Goal: Task Accomplishment & Management: Use online tool/utility

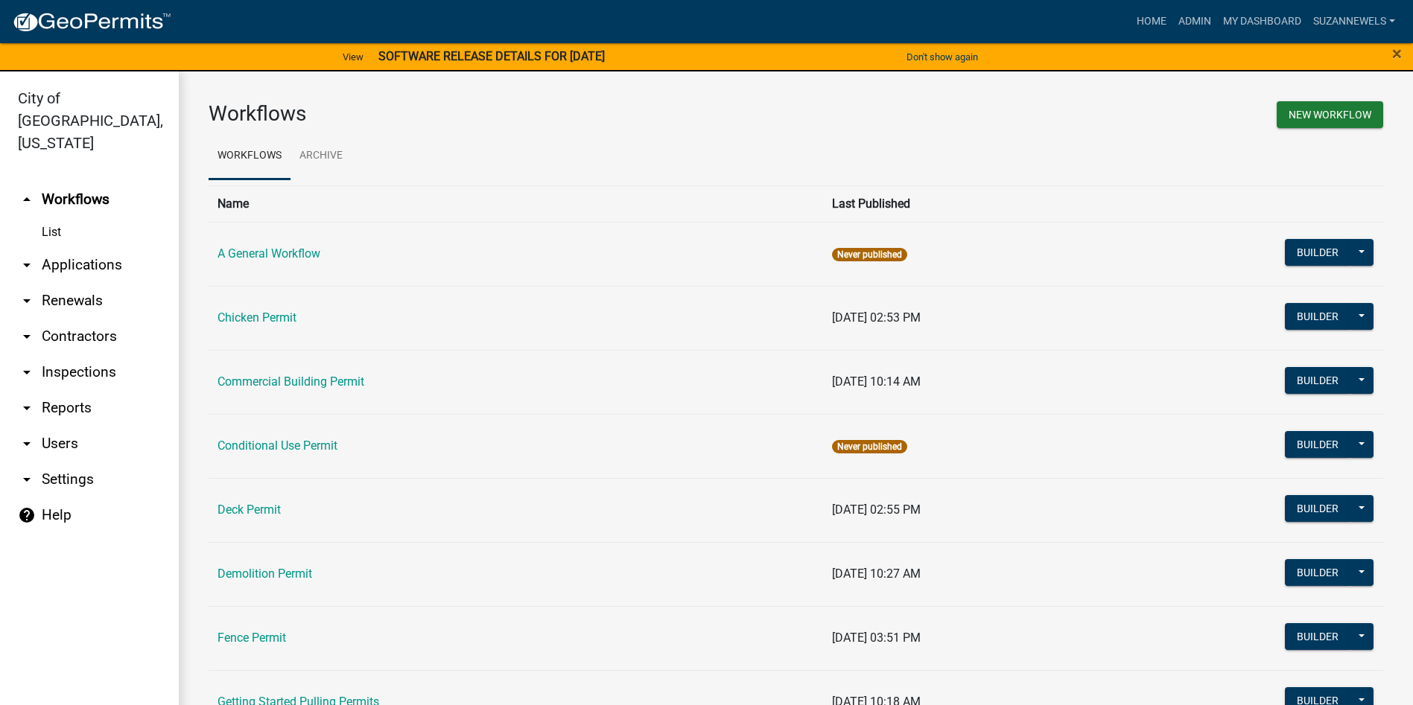
click at [471, 57] on strong "SOFTWARE RELEASE DETAILS FOR [DATE]" at bounding box center [491, 56] width 226 height 14
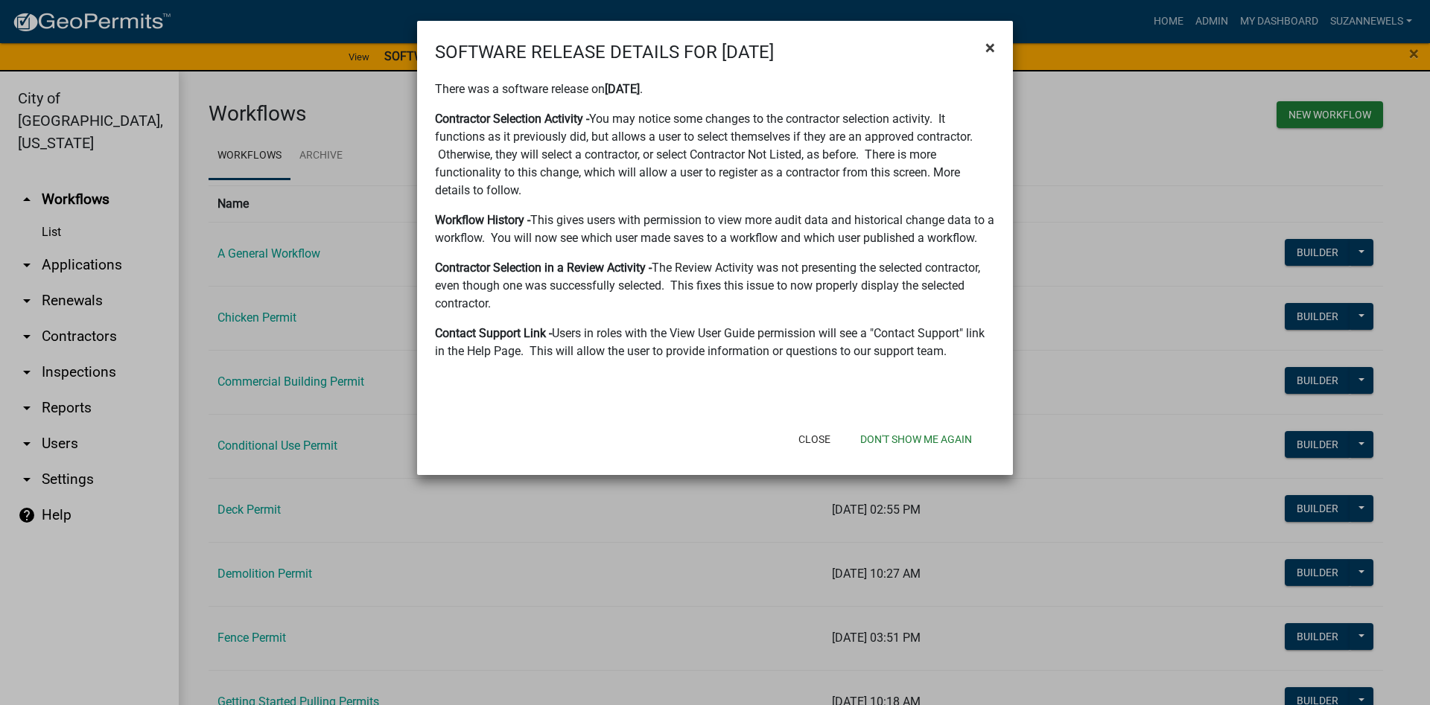
click at [985, 54] on button "×" at bounding box center [990, 48] width 34 height 42
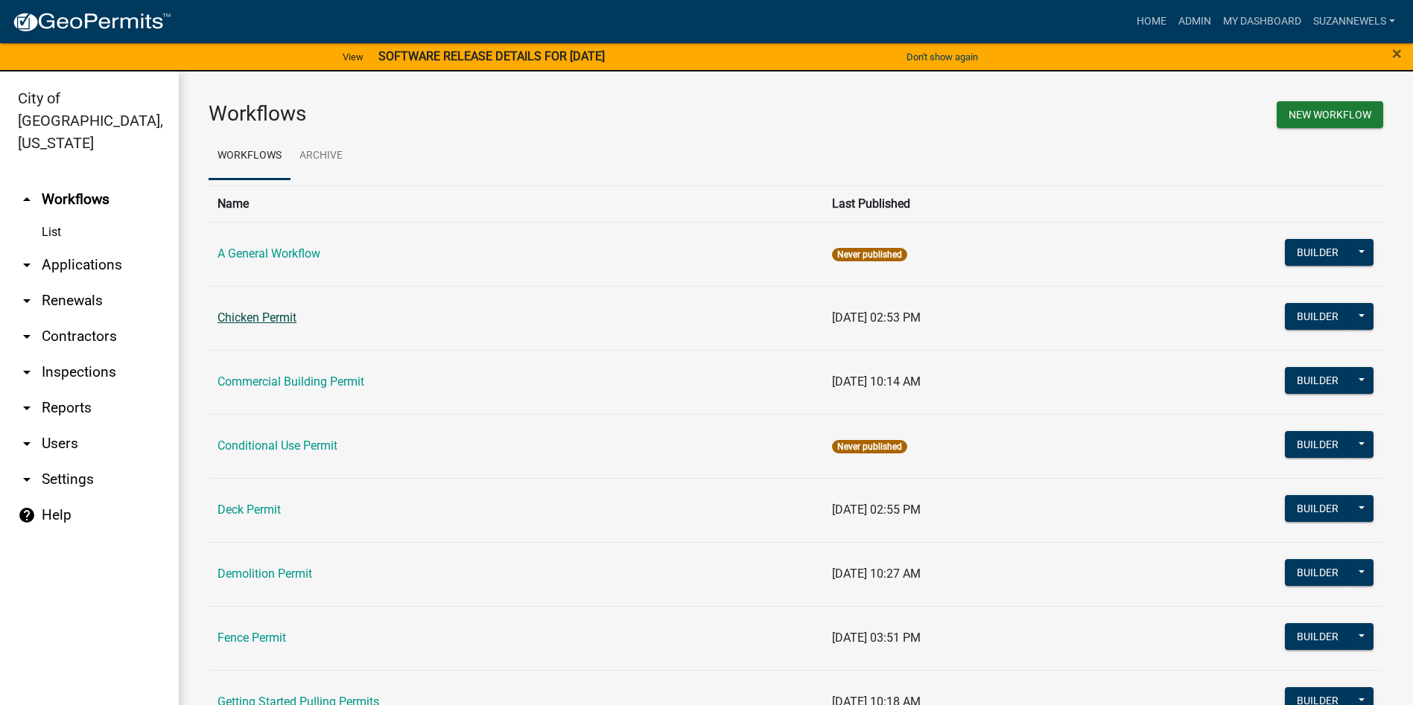
click at [258, 316] on link "Chicken Permit" at bounding box center [256, 318] width 79 height 14
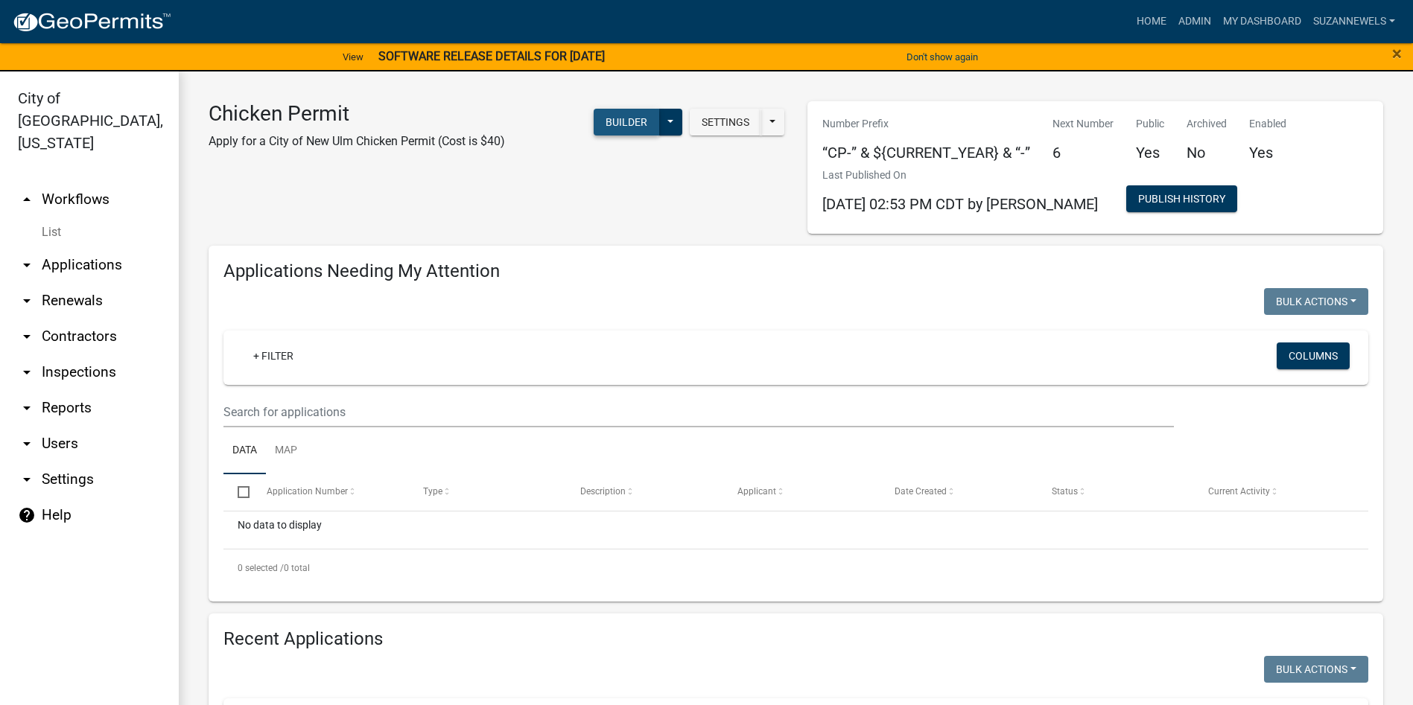
click at [604, 127] on button "Builder" at bounding box center [627, 122] width 66 height 27
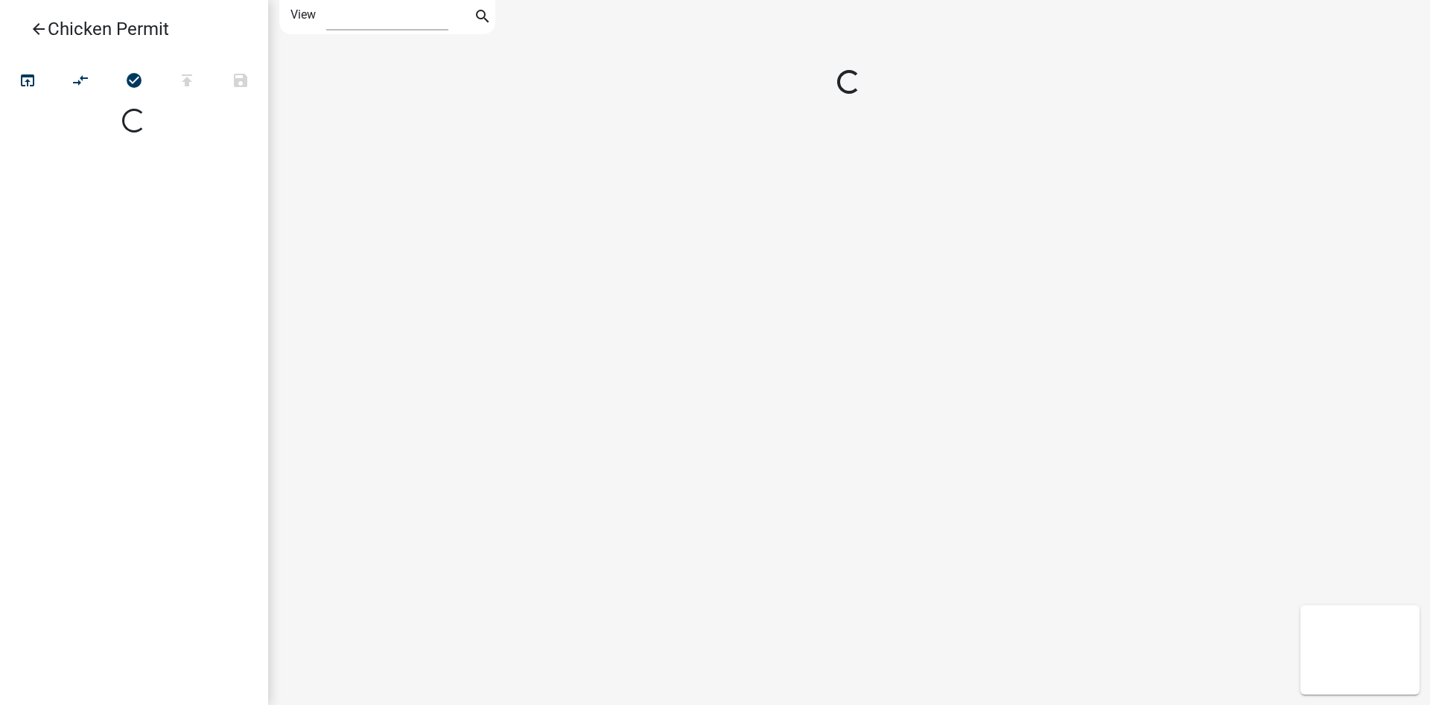
select select "1"
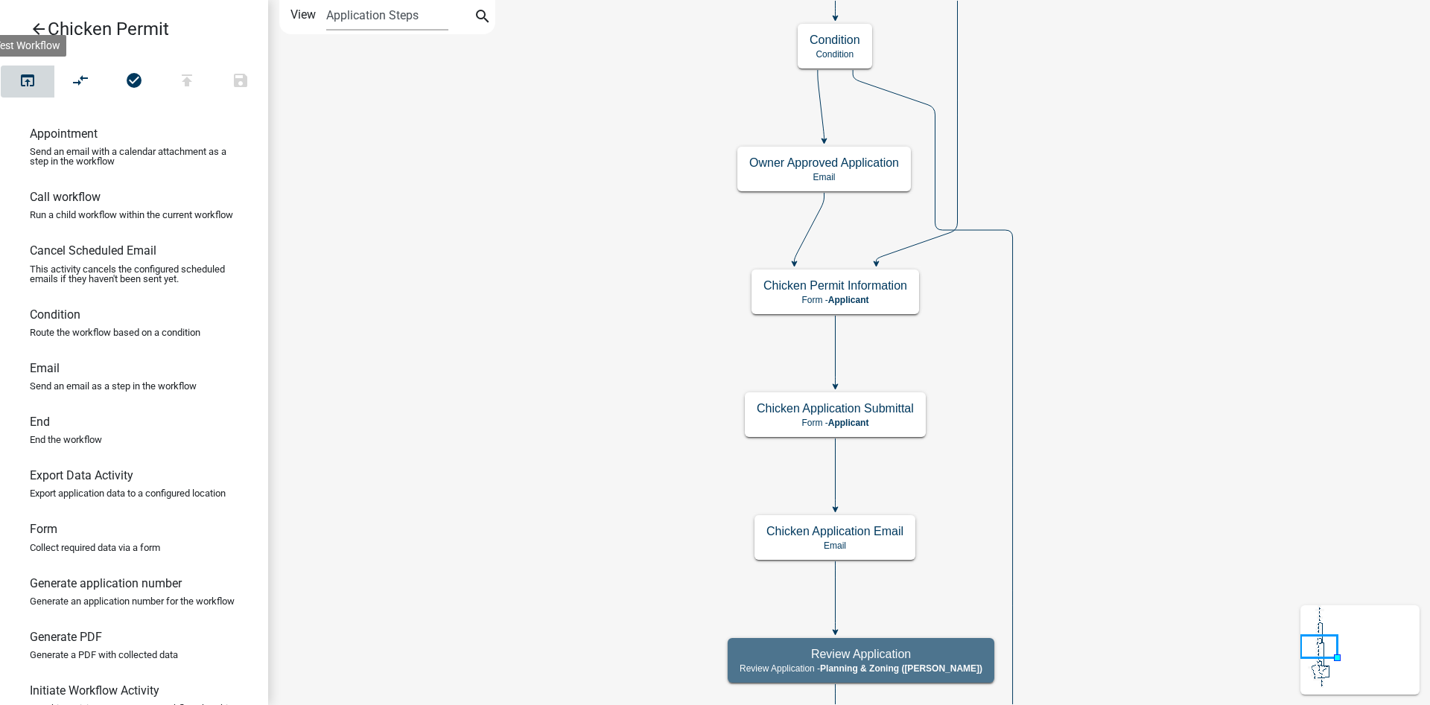
click at [28, 79] on icon "open_in_browser" at bounding box center [28, 81] width 18 height 21
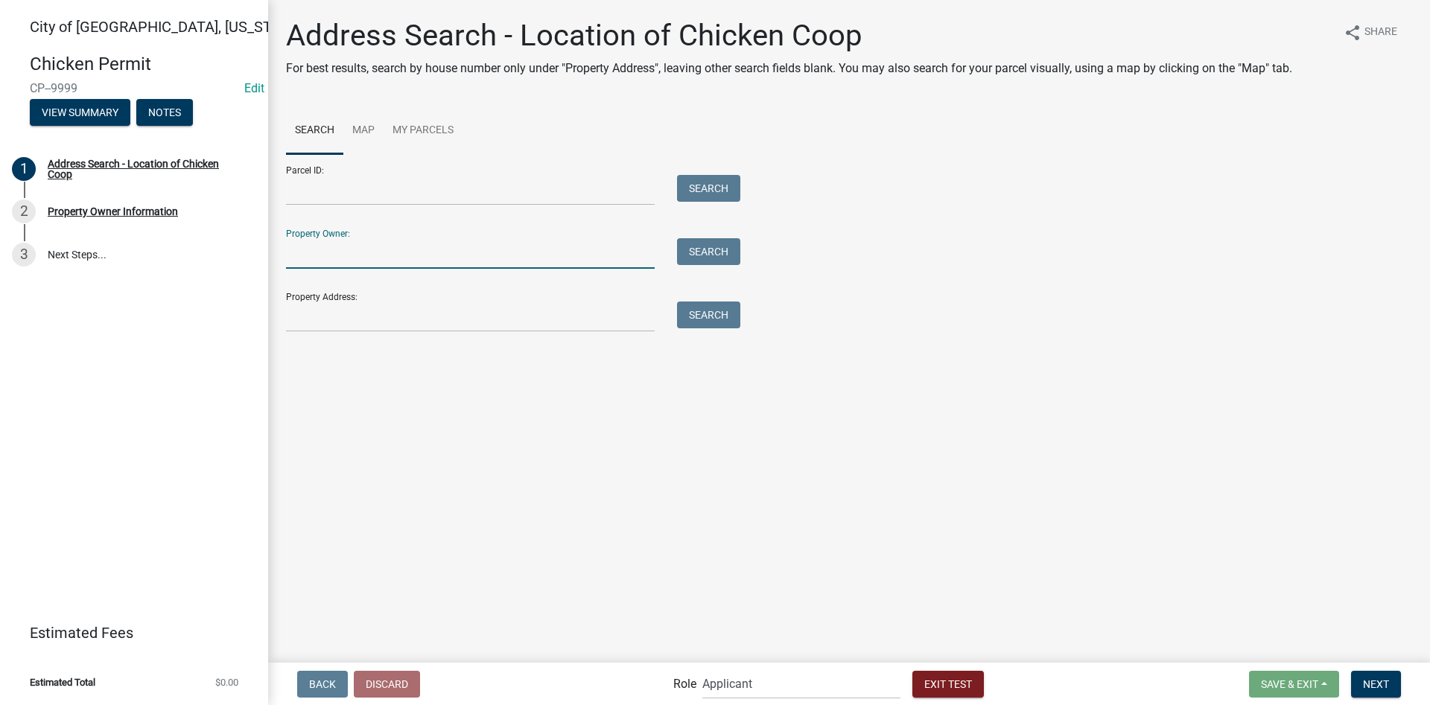
click at [341, 263] on input "Property Owner:" at bounding box center [470, 253] width 369 height 31
click at [329, 332] on div "Address Search - Location of Chicken Coop For best results, search by house num…" at bounding box center [849, 182] width 1148 height 328
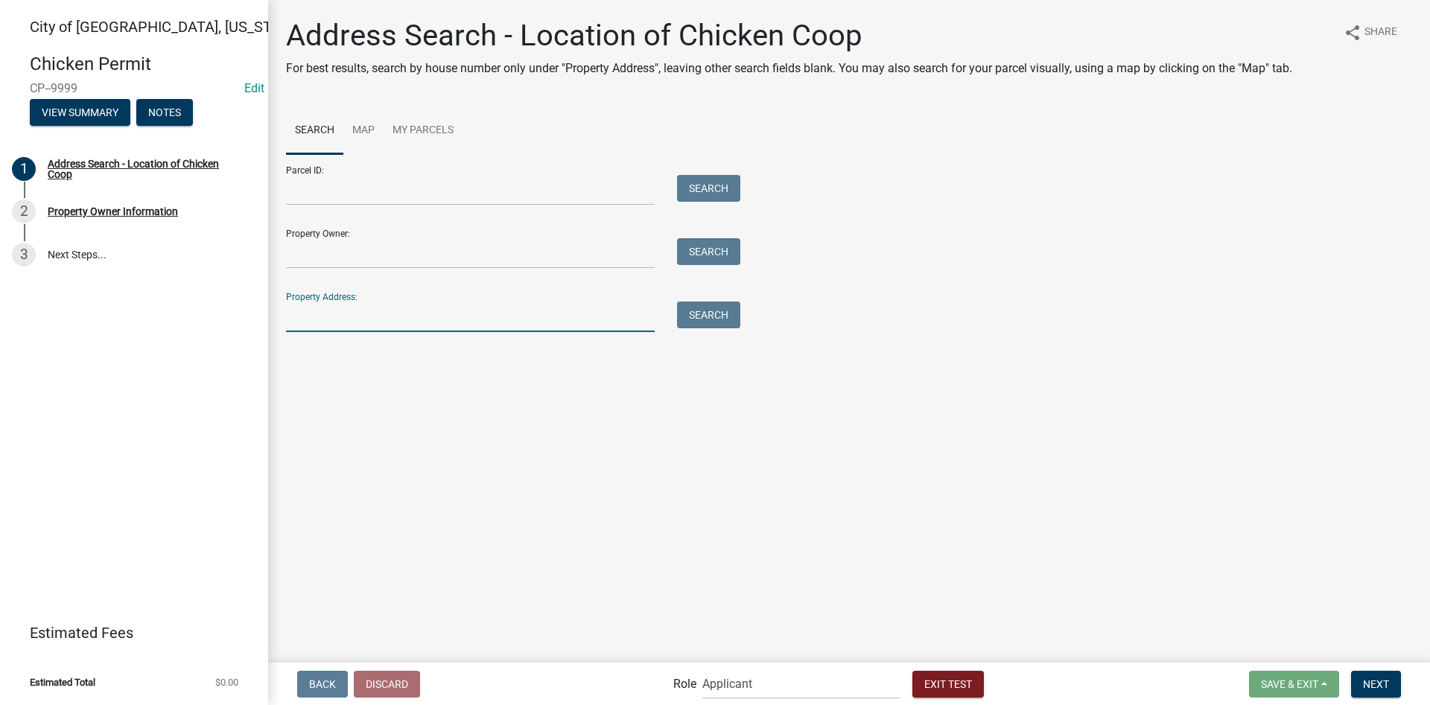
click at [336, 319] on input "Property Address:" at bounding box center [470, 317] width 369 height 31
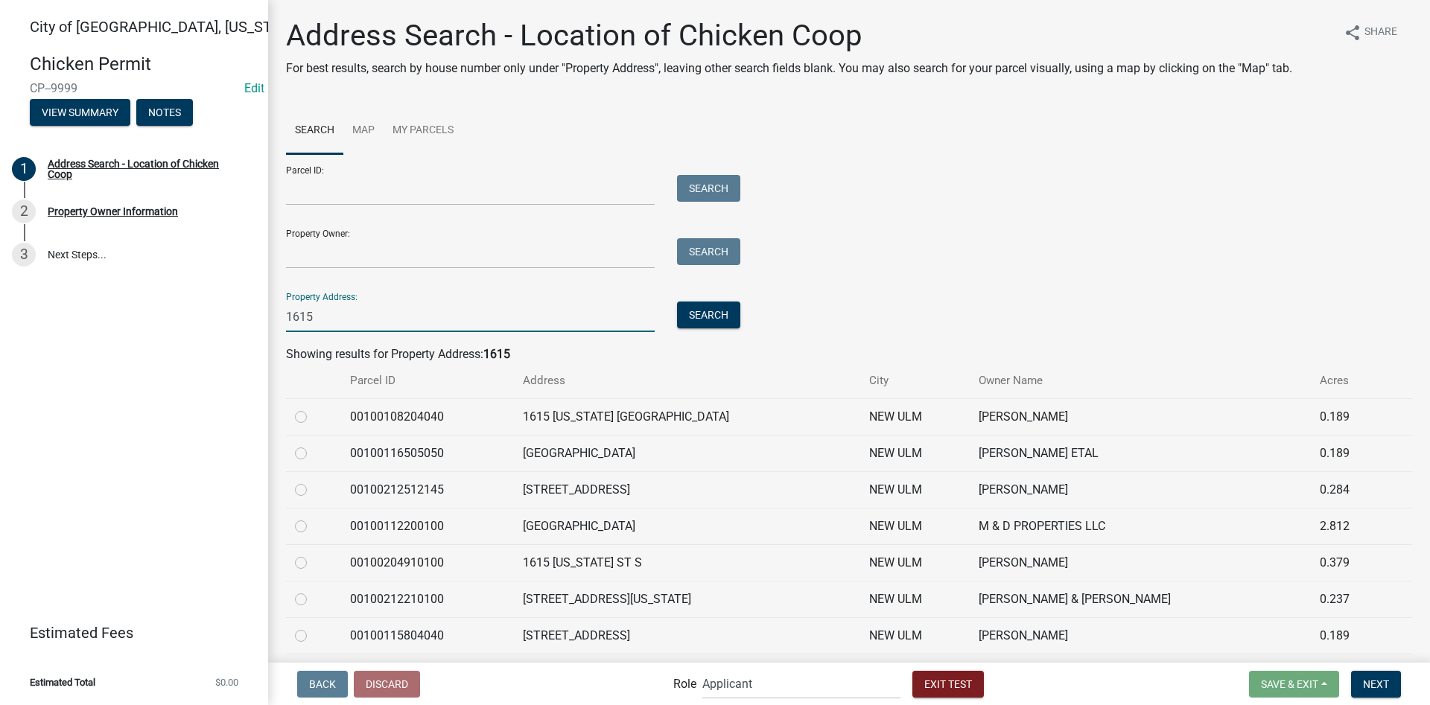
type input "1615"
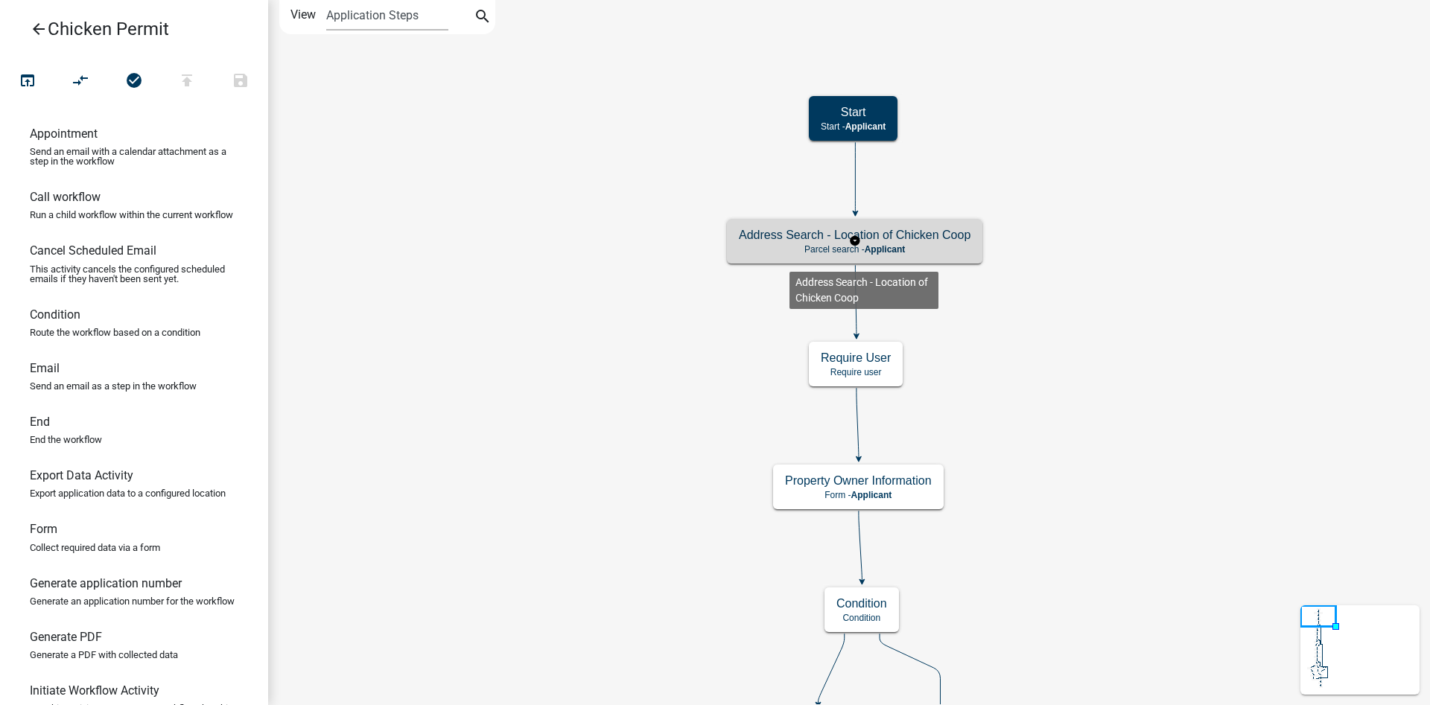
click at [789, 244] on p "Parcel search - Applicant" at bounding box center [855, 249] width 232 height 10
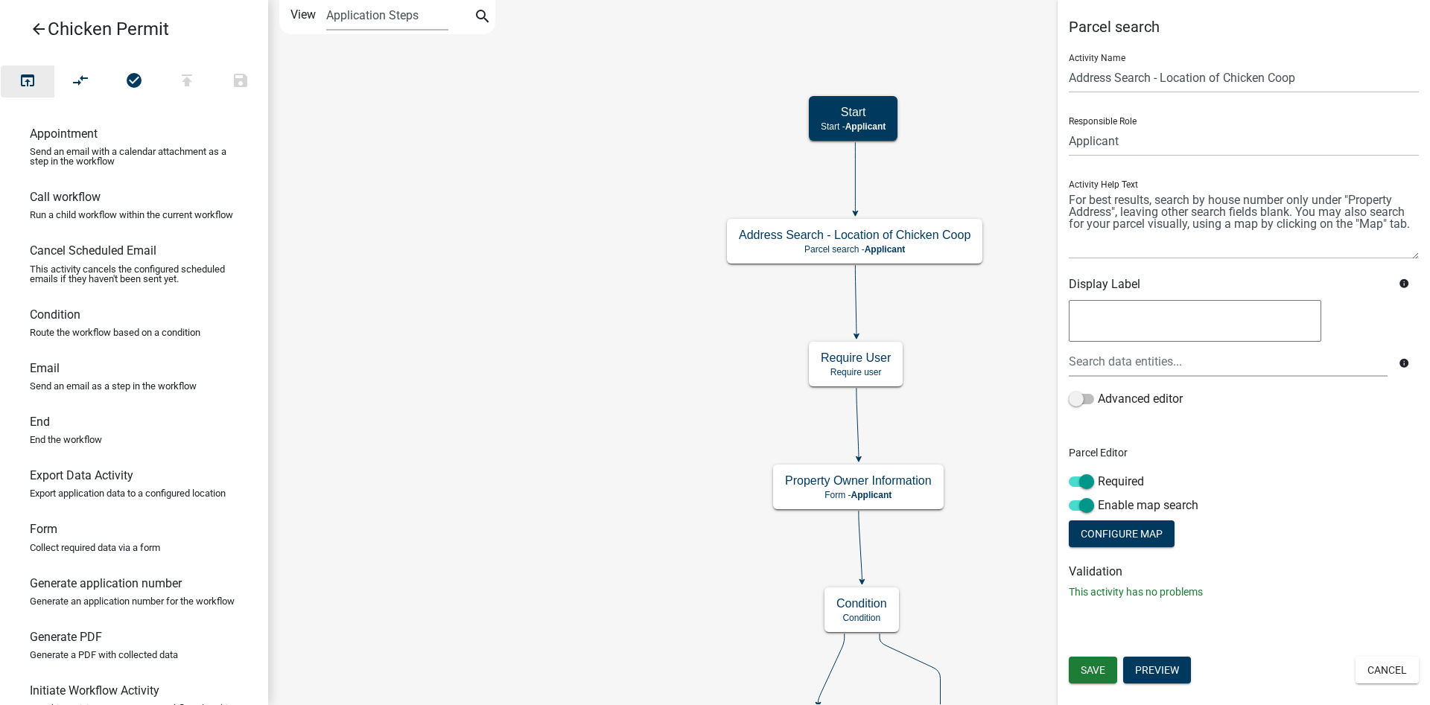
click at [21, 77] on icon "open_in_browser" at bounding box center [28, 81] width 18 height 21
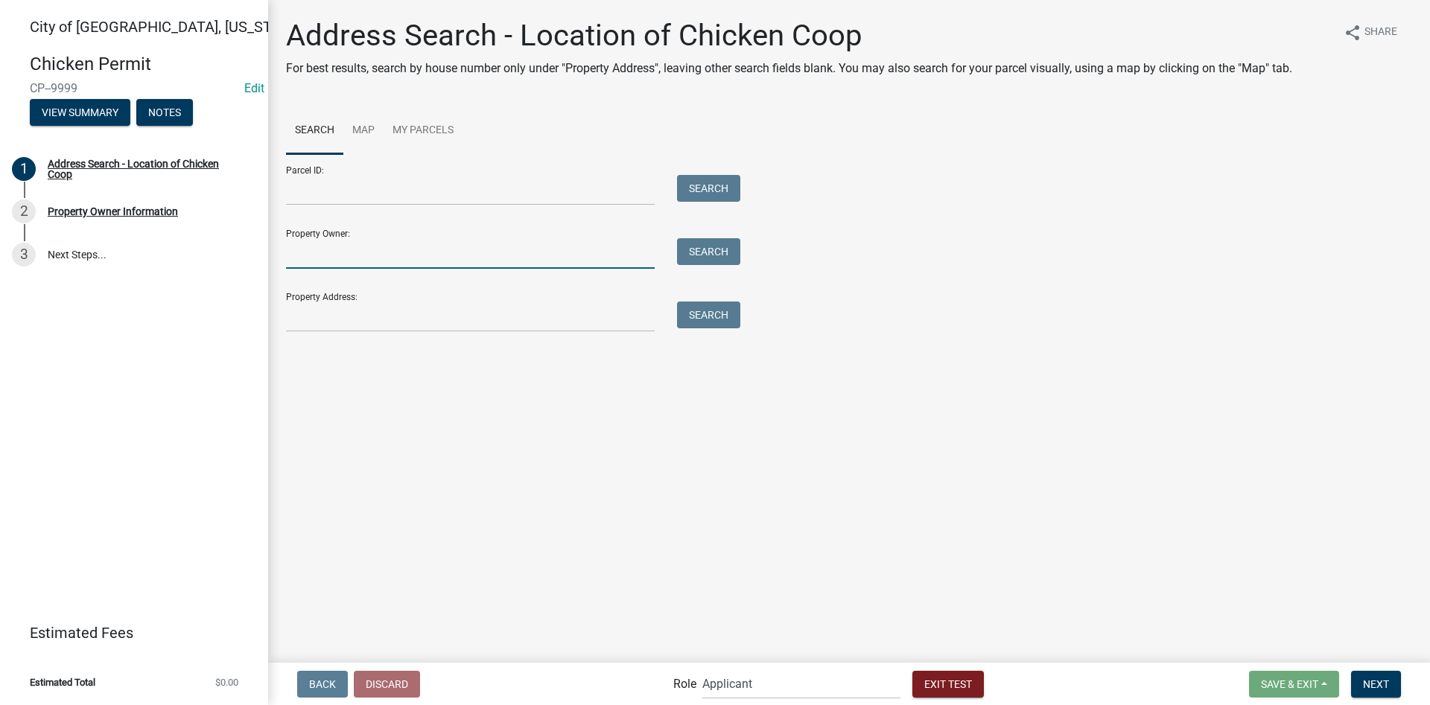
drag, startPoint x: 370, startPoint y: 254, endPoint x: 364, endPoint y: 245, distance: 10.7
click at [370, 252] on input "Property Owner:" at bounding box center [470, 253] width 369 height 31
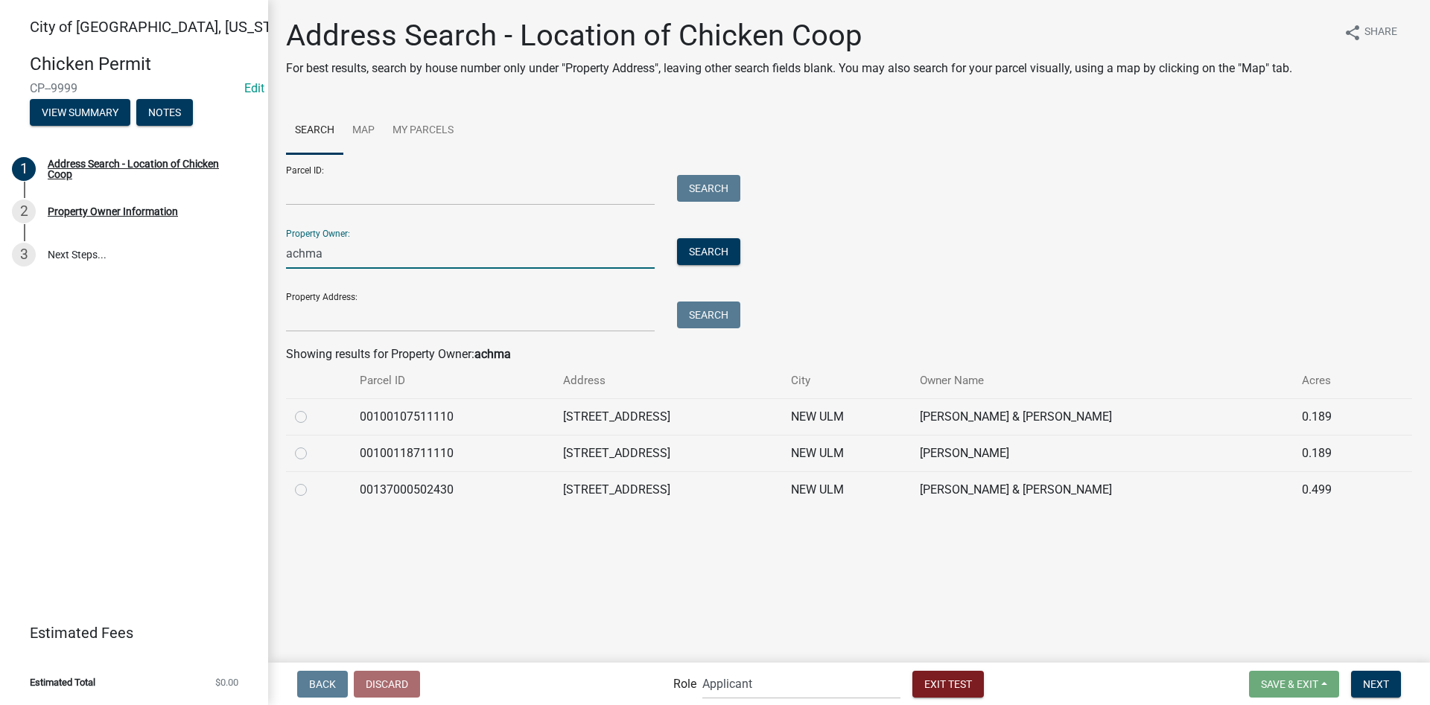
type input "achma"
click at [313, 481] on label at bounding box center [313, 481] width 0 height 0
click at [313, 490] on input "radio" at bounding box center [318, 486] width 10 height 10
radio input "true"
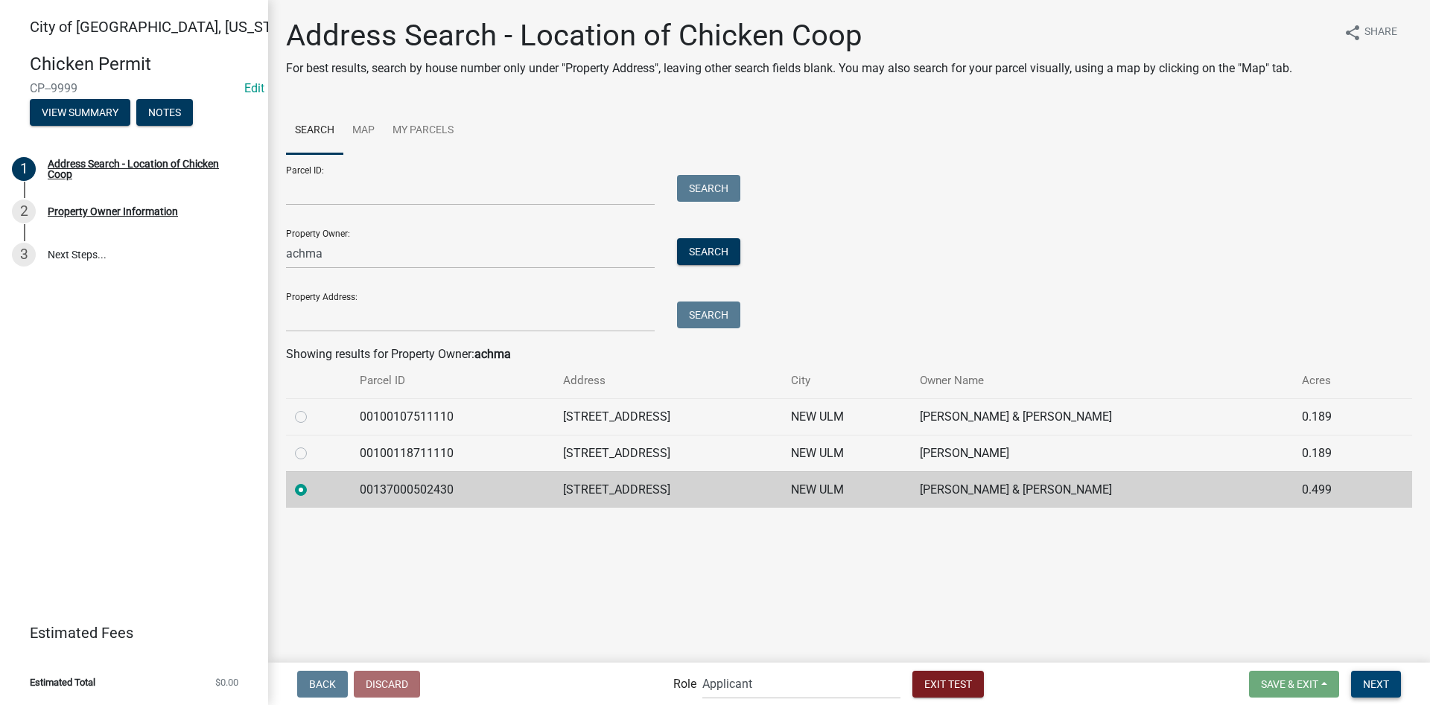
drag, startPoint x: 1365, startPoint y: 678, endPoint x: 1355, endPoint y: 661, distance: 19.7
click at [1361, 673] on button "Next" at bounding box center [1376, 684] width 50 height 27
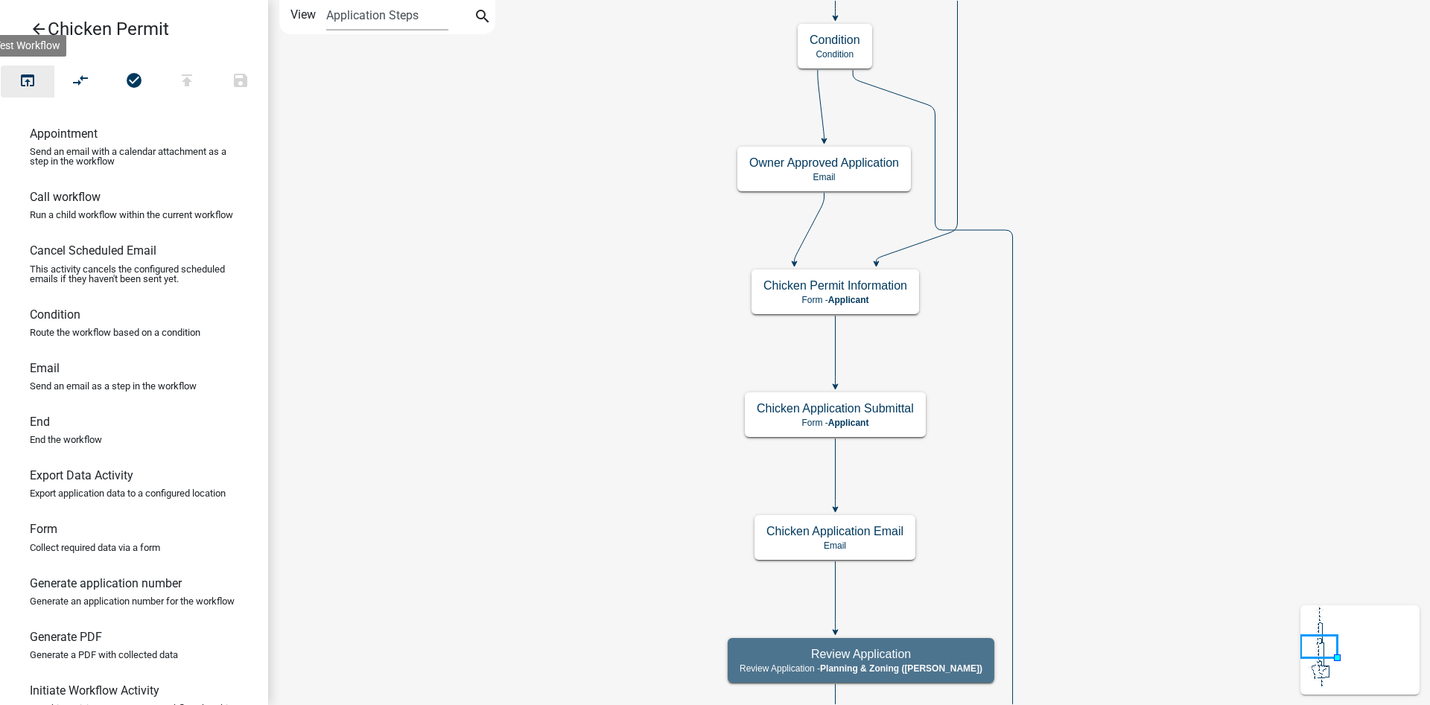
click at [34, 83] on icon "open_in_browser" at bounding box center [28, 81] width 18 height 21
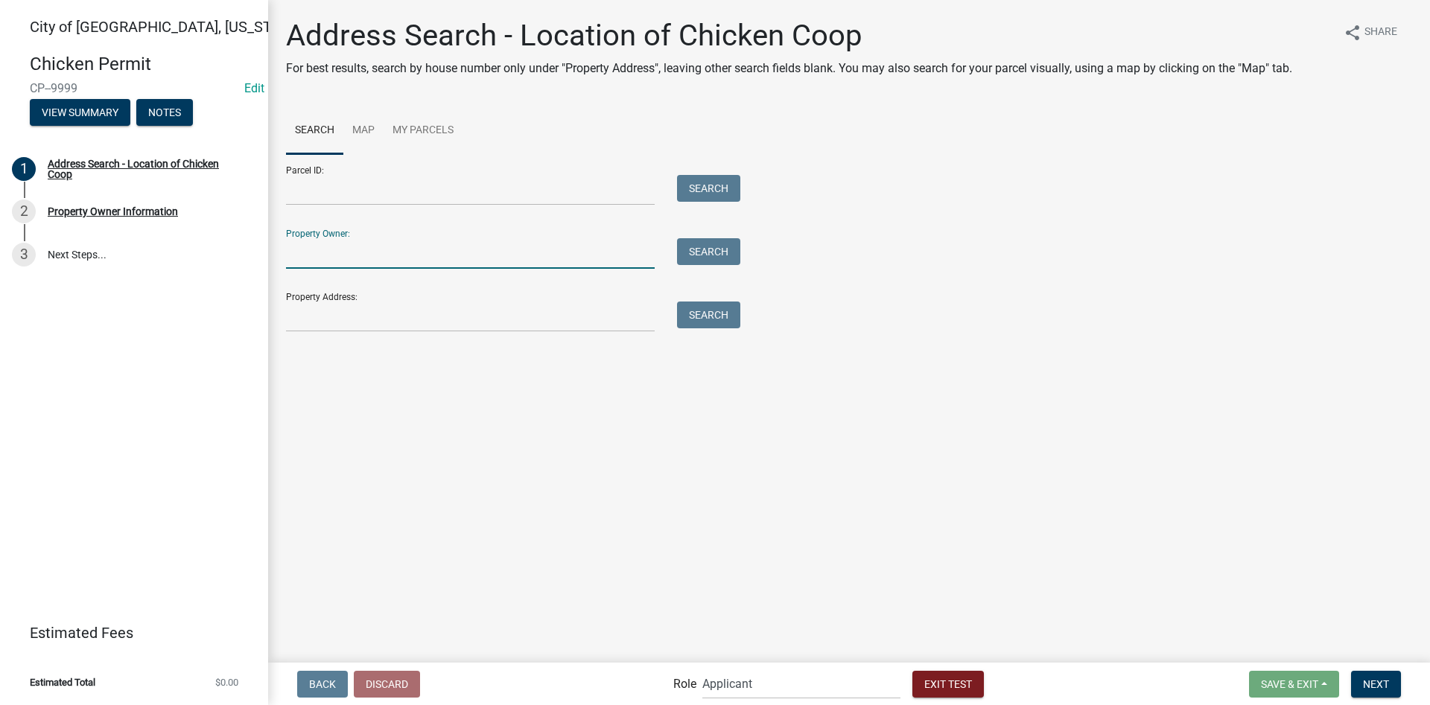
click at [337, 247] on input "Property Owner:" at bounding box center [470, 253] width 369 height 31
type input "achma"
click at [717, 236] on div "Property Owner: achma Search" at bounding box center [509, 242] width 447 height 51
click at [713, 248] on button "Search" at bounding box center [708, 251] width 63 height 27
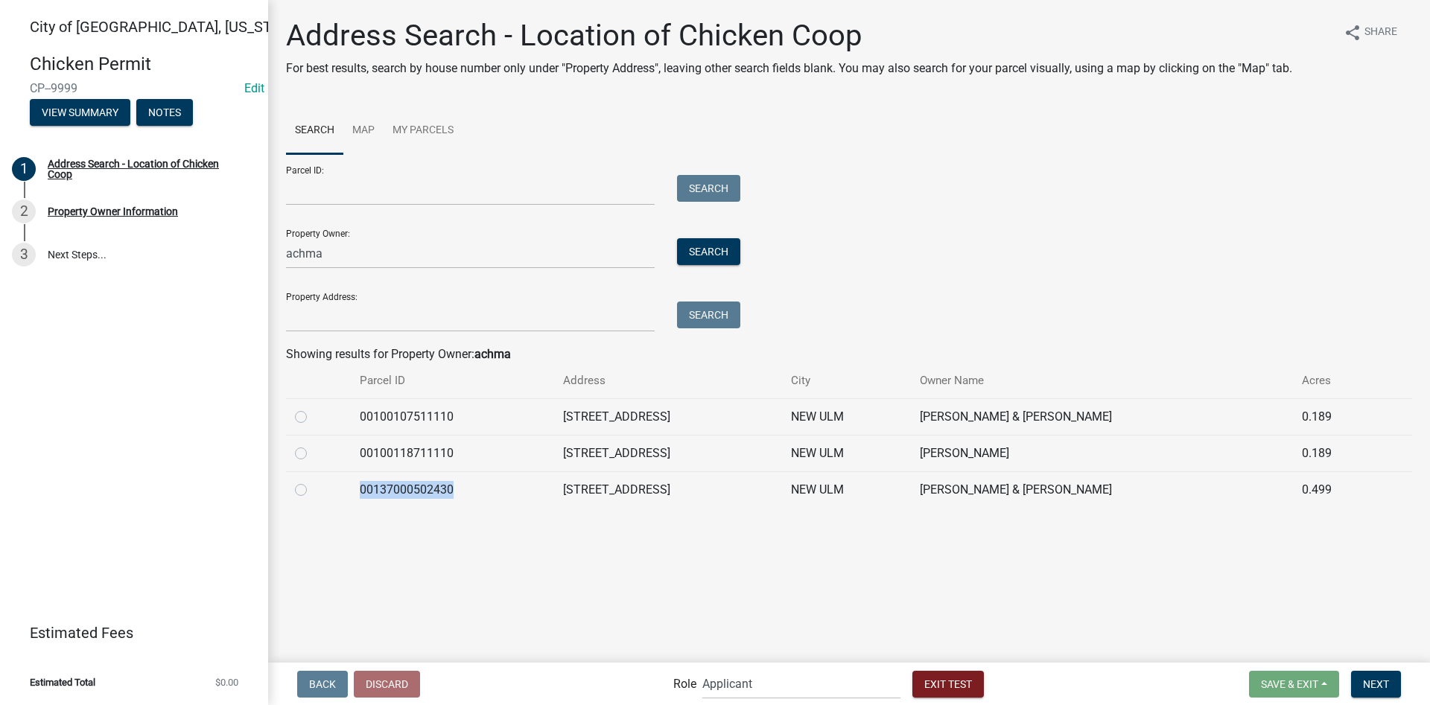
drag, startPoint x: 457, startPoint y: 495, endPoint x: 373, endPoint y: 486, distance: 83.8
click at [366, 496] on td "00137000502430" at bounding box center [452, 489] width 203 height 36
copy td "00137000502430"
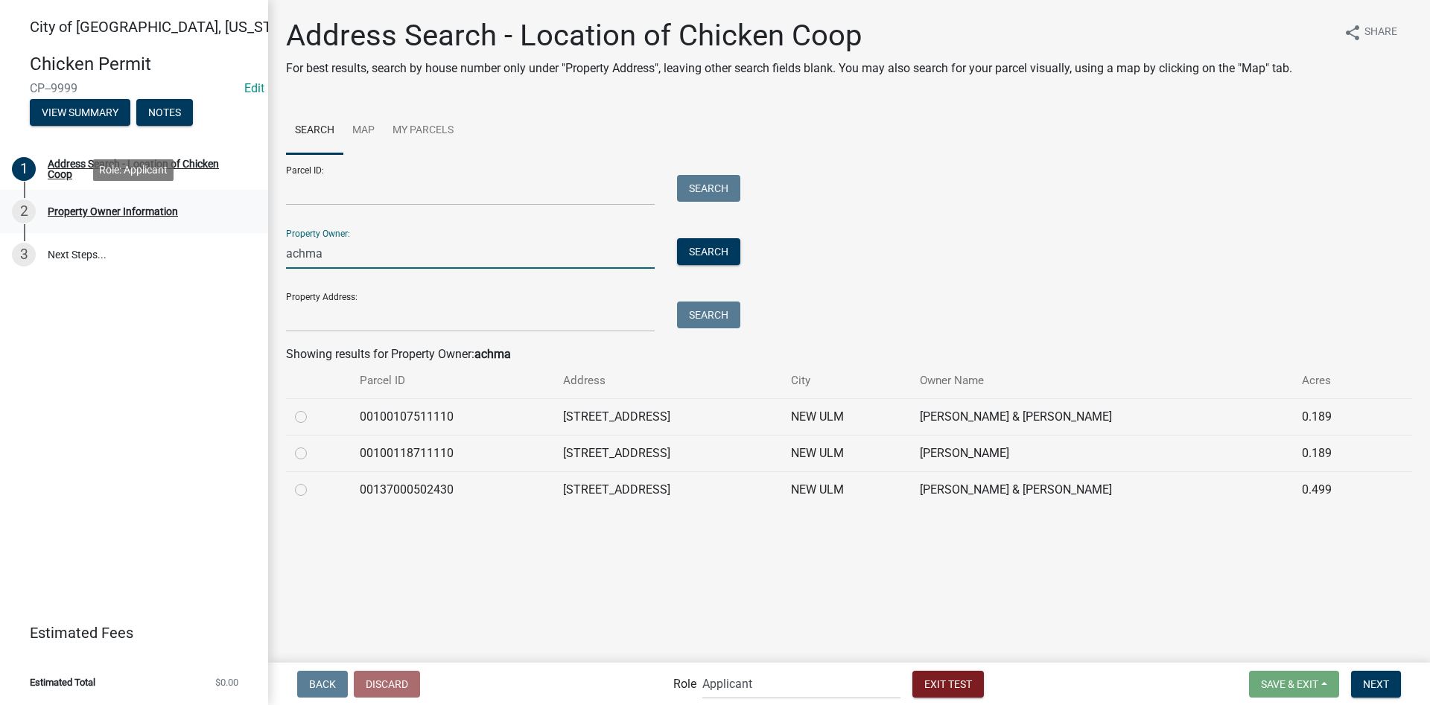
drag, startPoint x: 366, startPoint y: 251, endPoint x: 36, endPoint y: 232, distance: 329.7
click at [36, 231] on div "[GEOGRAPHIC_DATA], [US_STATE] Chicken Permit CP--9999 Edit View Summary Notes 1…" at bounding box center [715, 352] width 1430 height 705
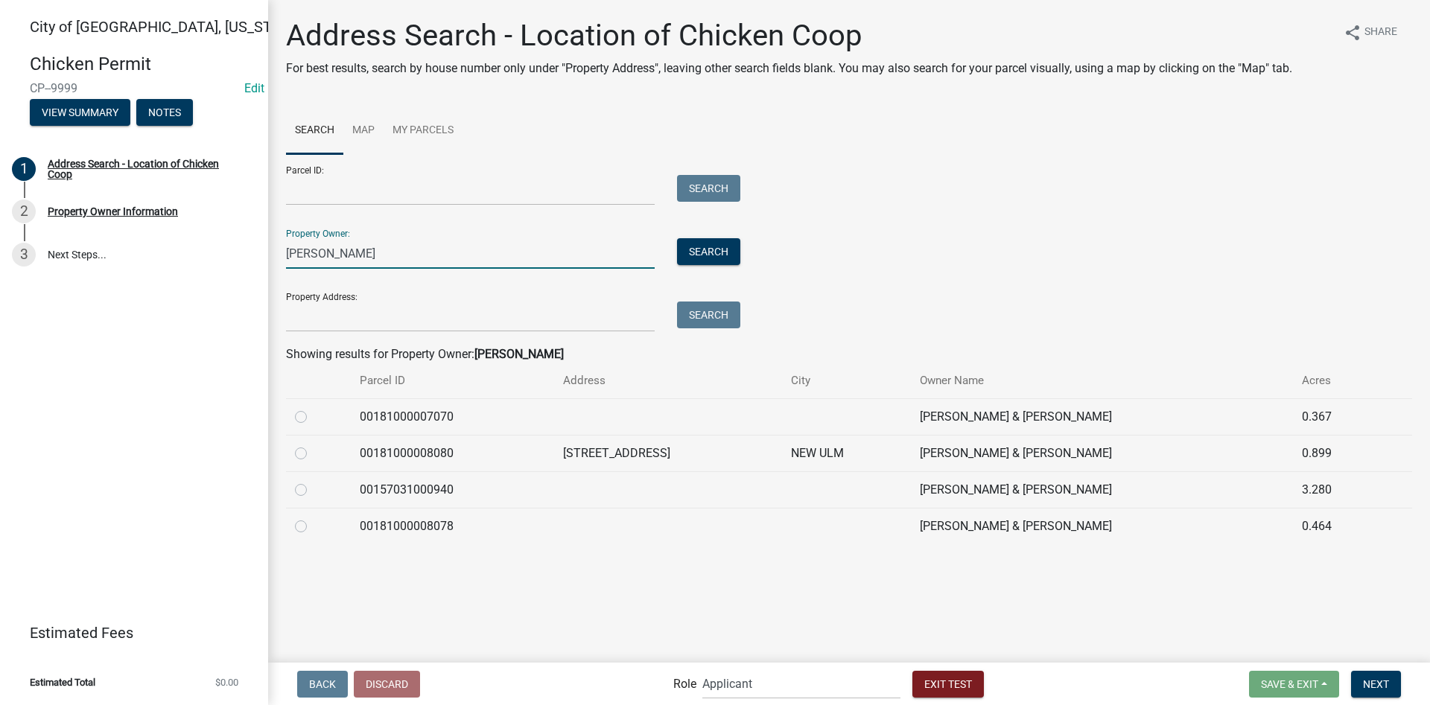
type input "[PERSON_NAME]"
drag, startPoint x: 460, startPoint y: 460, endPoint x: 352, endPoint y: 462, distance: 108.7
click at [352, 462] on tr "00181000008080 [STREET_ADDRESS] JEFFREY S & [PERSON_NAME] 0.899" at bounding box center [849, 453] width 1126 height 36
copy td "00181000008080"
